Goal: Task Accomplishment & Management: Use online tool/utility

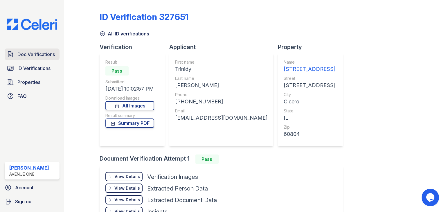
click at [34, 55] on span "Doc Verifications" at bounding box center [35, 54] width 37 height 7
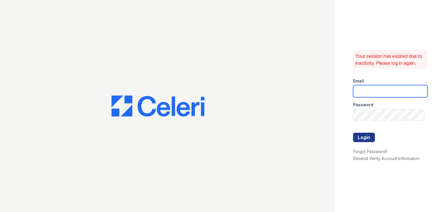
type input "[EMAIL_ADDRESS][DOMAIN_NAME]"
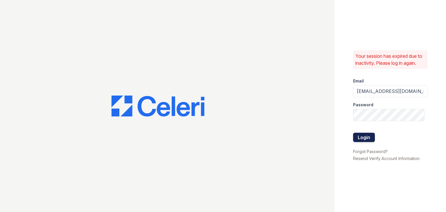
click at [362, 134] on button "Login" at bounding box center [364, 137] width 22 height 9
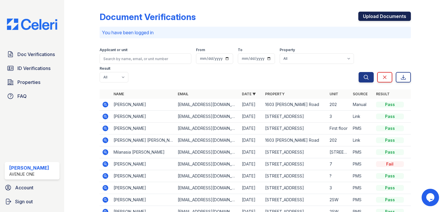
click at [377, 17] on link "Upload Documents" at bounding box center [384, 16] width 53 height 9
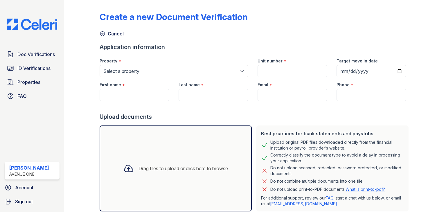
drag, startPoint x: 441, startPoint y: 103, endPoint x: 443, endPoint y: 105, distance: 3.7
click at [443, 105] on main "Create a new Document Verification Cancel Application information Property * Se…" at bounding box center [255, 106] width 382 height 212
drag, startPoint x: 281, startPoint y: 142, endPoint x: 293, endPoint y: 141, distance: 11.6
click at [293, 141] on div "Upload original PDF files downloaded directly from the financial institution or…" at bounding box center [337, 145] width 134 height 12
drag, startPoint x: 267, startPoint y: 142, endPoint x: 356, endPoint y: 147, distance: 89.0
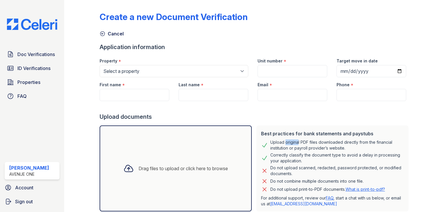
click at [356, 147] on div "Upload original PDF files downloaded directly from the financial institution or…" at bounding box center [332, 145] width 143 height 12
copy div "Upload original PDF files downloaded directly from the financial institution or…"
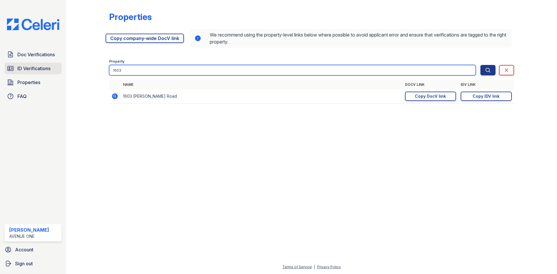
drag, startPoint x: 136, startPoint y: 71, endPoint x: 60, endPoint y: 64, distance: 75.8
click at [60, 64] on div "Doc Verifications ID Verifications Properties FAQ Marina Robles Avenue One Acco…" at bounding box center [278, 137] width 557 height 274
type input "6046"
click at [481, 65] on button "Search" at bounding box center [488, 70] width 15 height 10
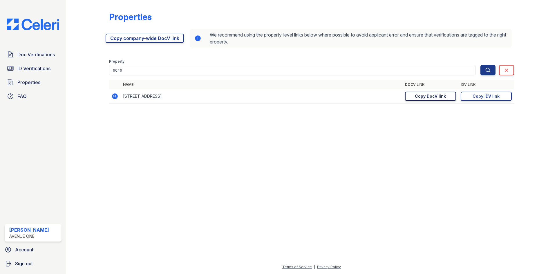
click at [419, 101] on link "Copy DocV link Copy link" at bounding box center [430, 96] width 51 height 9
